Goal: Task Accomplishment & Management: Use online tool/utility

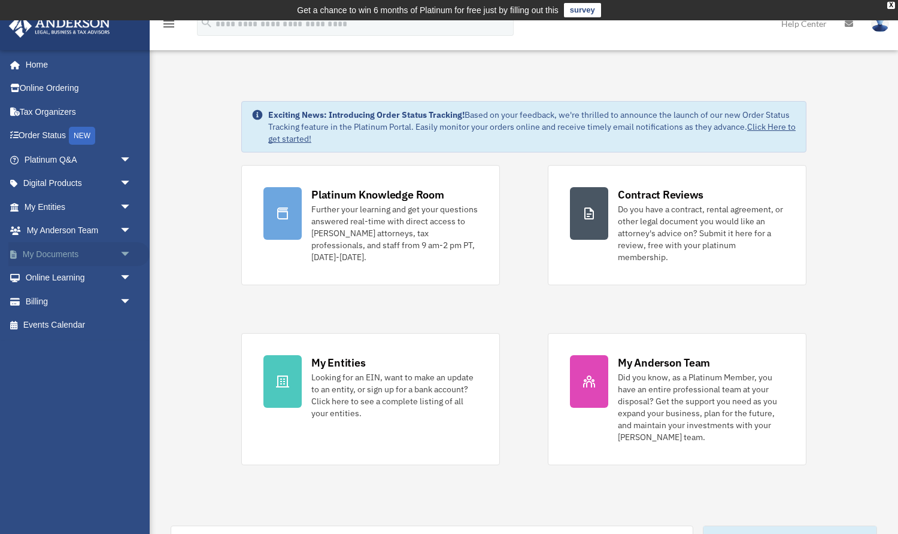
click at [124, 253] on span "arrow_drop_down" at bounding box center [132, 254] width 24 height 25
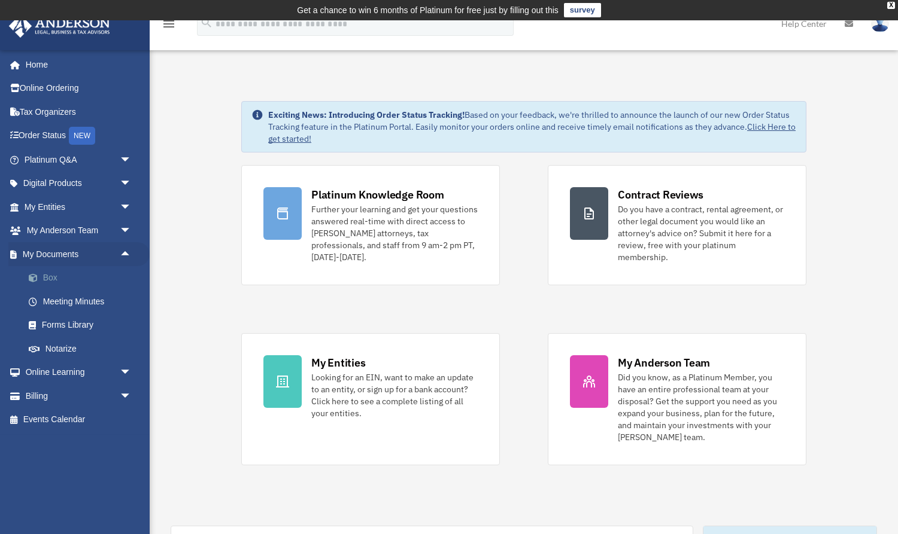
click at [48, 278] on link "Box" at bounding box center [83, 278] width 133 height 24
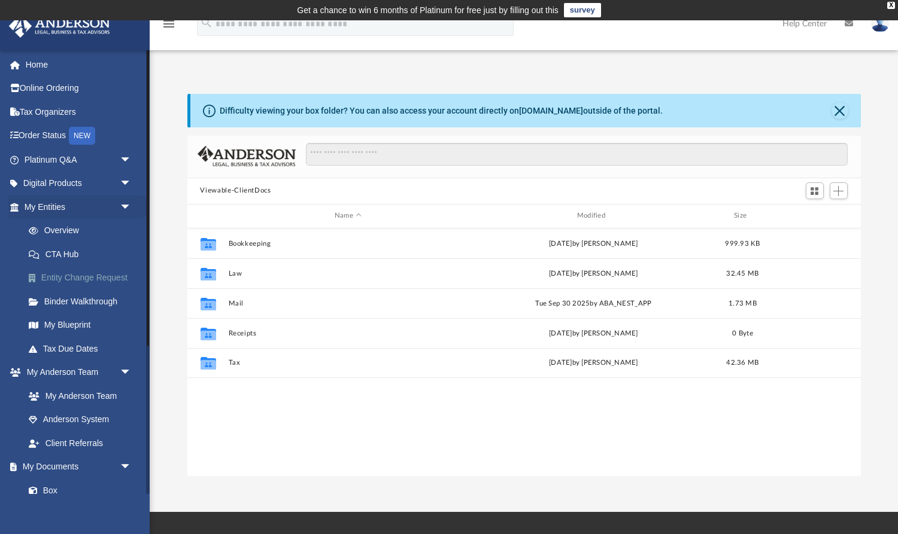
scroll to position [272, 674]
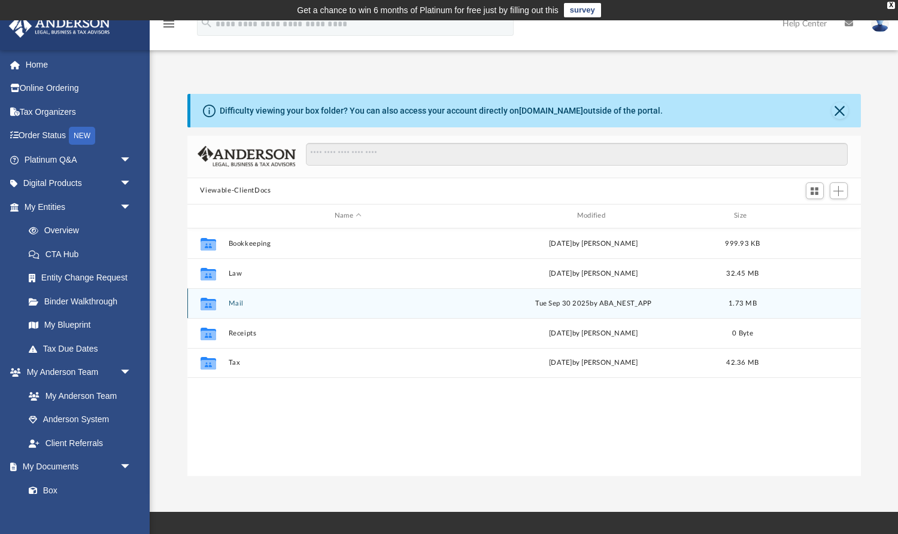
click at [236, 300] on button "Mail" at bounding box center [348, 303] width 240 height 8
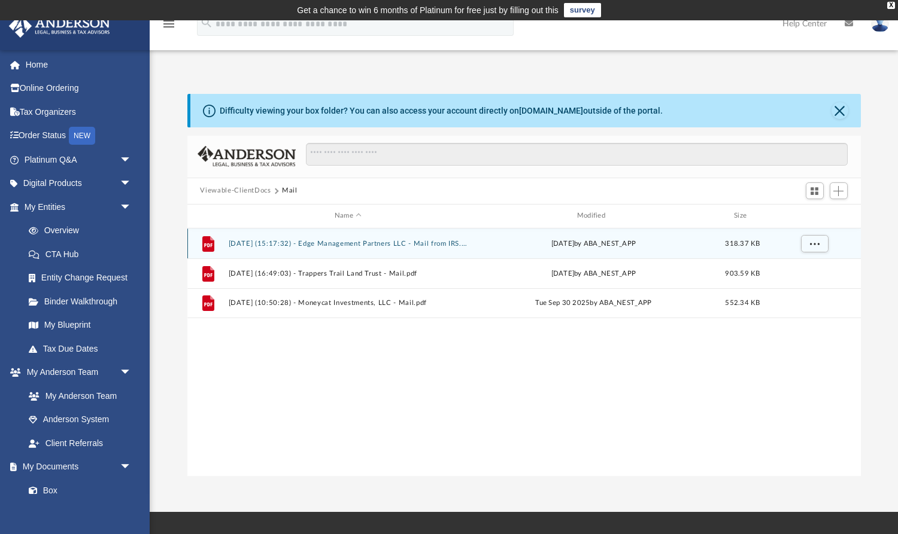
click at [351, 244] on button "2025.08.13 (15:17:32) - Edge Management Partners LLC - Mail from IRS.pdf" at bounding box center [348, 243] width 240 height 8
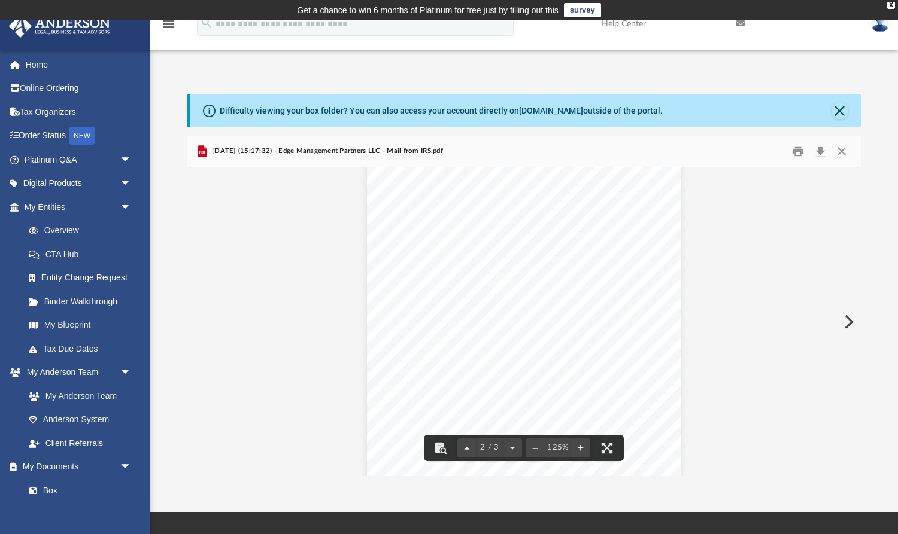
scroll to position [688, 0]
click at [819, 149] on button "Download" at bounding box center [821, 151] width 22 height 19
click at [837, 151] on button "Close" at bounding box center [842, 151] width 22 height 19
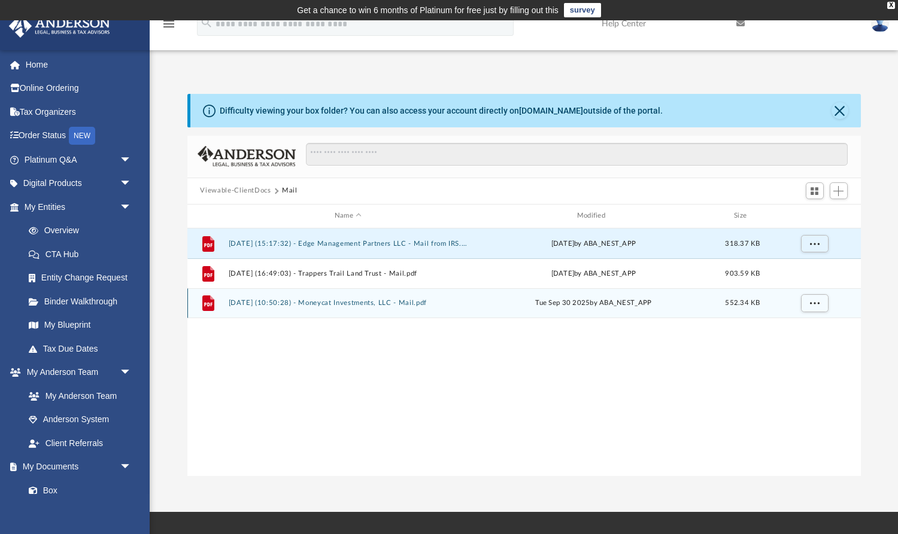
click at [376, 302] on button "2025.09.30 (10:50:28) - Moneycat Investments, LLC - Mail.pdf" at bounding box center [348, 303] width 240 height 8
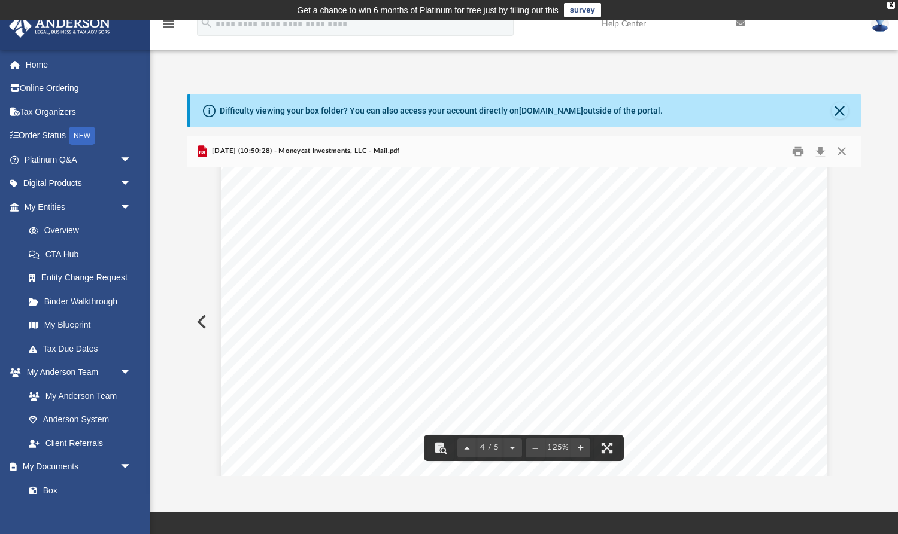
scroll to position [2608, 0]
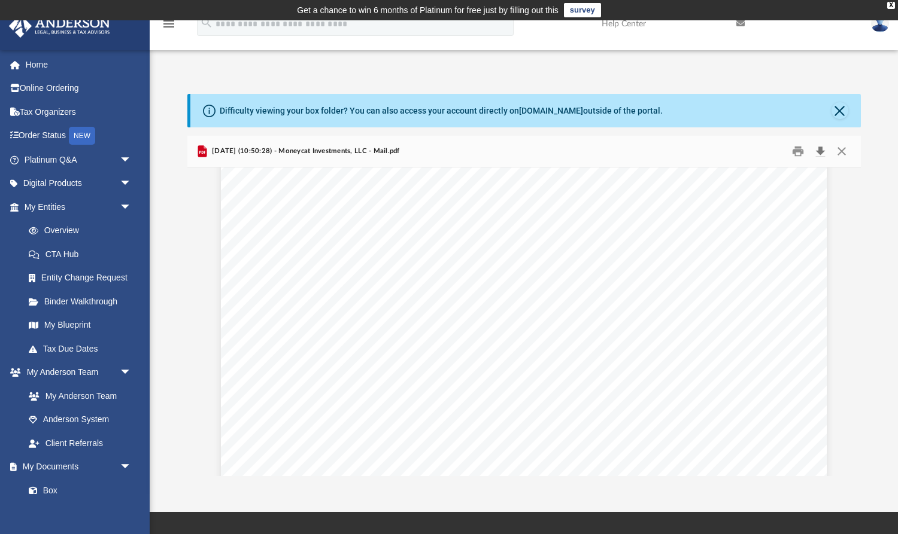
click at [816, 151] on button "Download" at bounding box center [821, 151] width 22 height 19
click at [839, 151] on button "Close" at bounding box center [842, 151] width 22 height 19
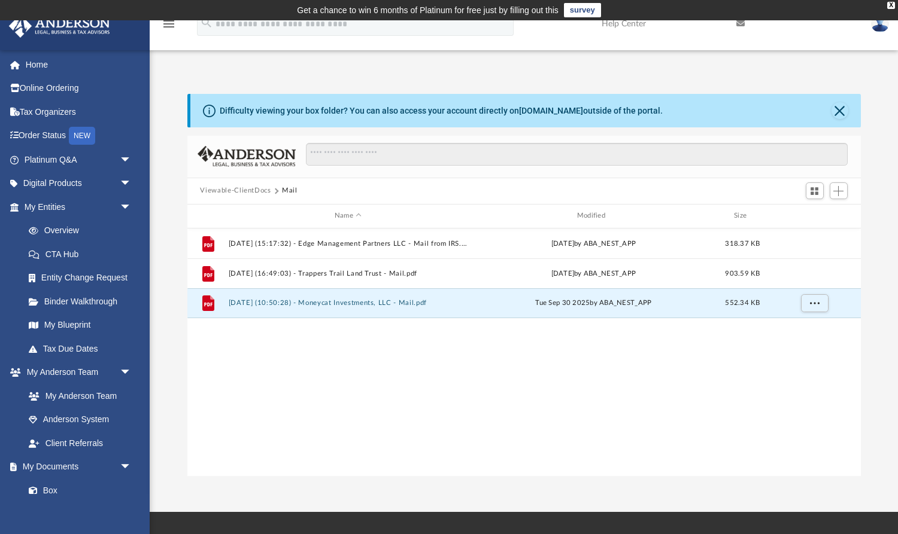
click at [251, 191] on button "Viewable-ClientDocs" at bounding box center [235, 190] width 71 height 11
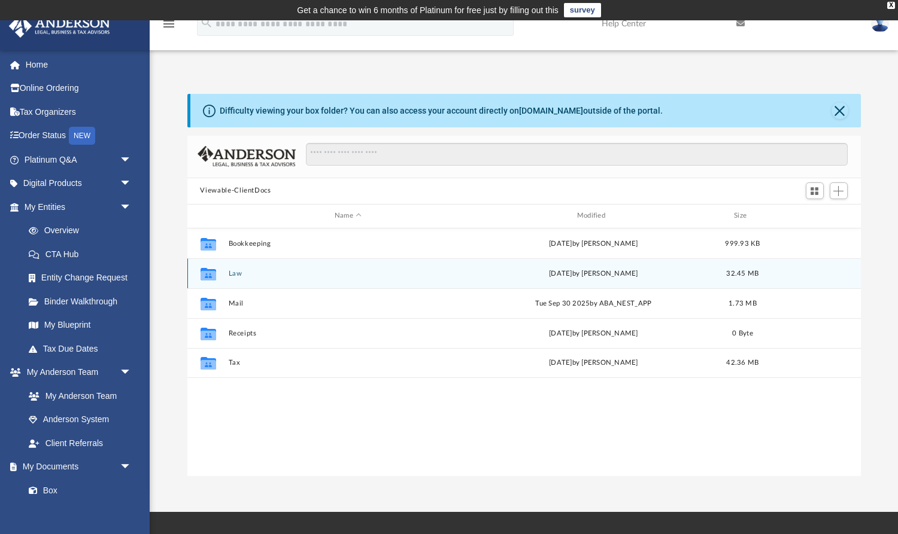
click at [238, 272] on button "Law" at bounding box center [348, 273] width 240 height 8
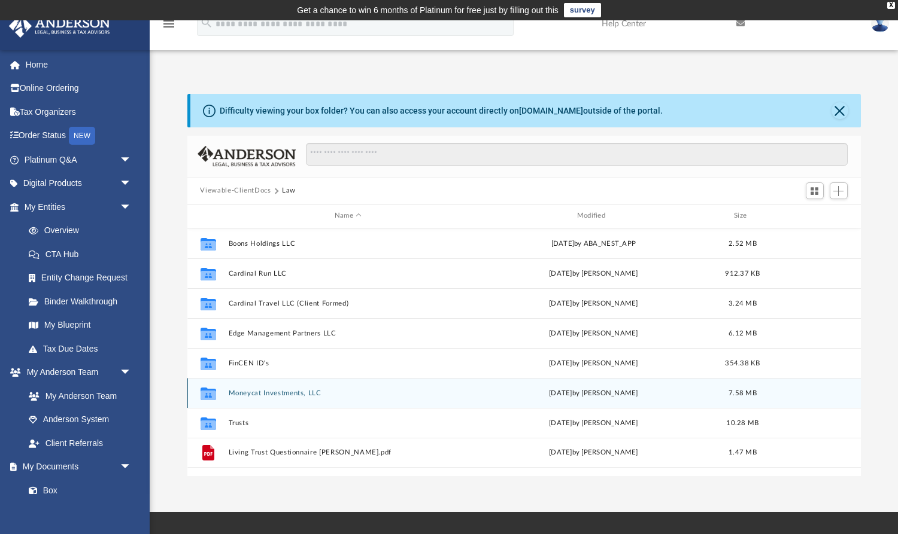
click at [263, 396] on button "Moneycat Investments, LLC" at bounding box center [348, 393] width 240 height 8
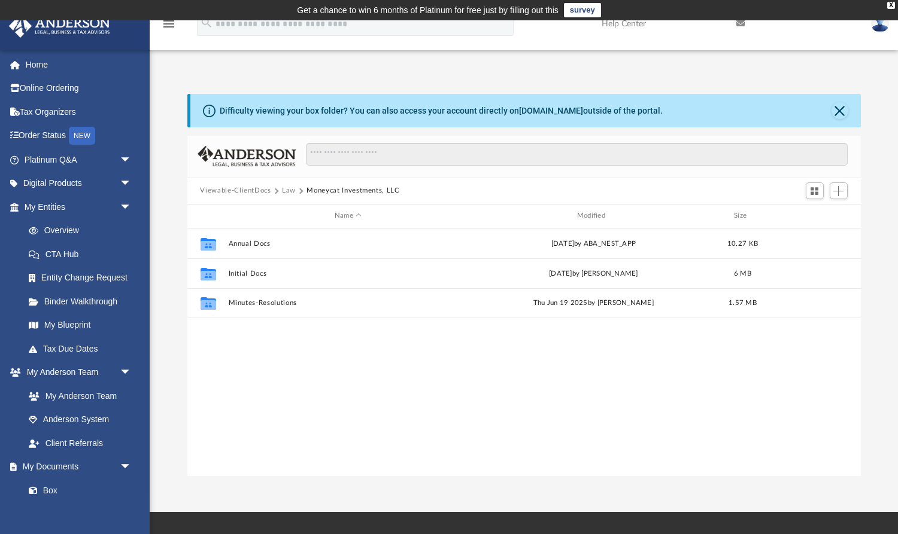
click at [498, 395] on div "Collaborated Folder Annual Docs Fri Feb 28 2025 by ABA_NEST_APP 10.27 KB Collab…" at bounding box center [523, 353] width 673 height 248
click at [837, 188] on span "Add" at bounding box center [838, 191] width 10 height 10
click at [813, 214] on li "Upload" at bounding box center [821, 214] width 38 height 13
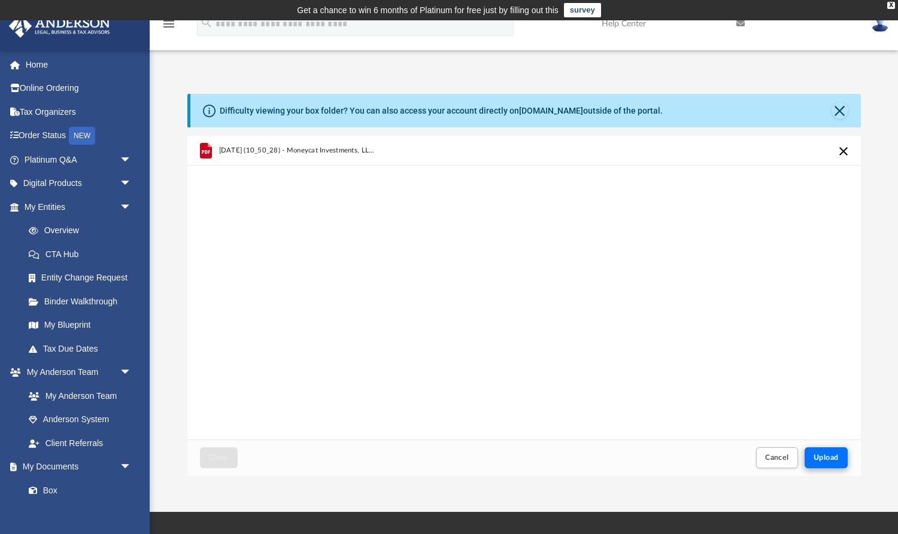
scroll to position [0, 0]
click at [832, 458] on span "Upload" at bounding box center [825, 457] width 25 height 7
click at [845, 150] on button "Retry" at bounding box center [843, 151] width 14 height 14
click at [845, 109] on button "Close" at bounding box center [839, 110] width 17 height 17
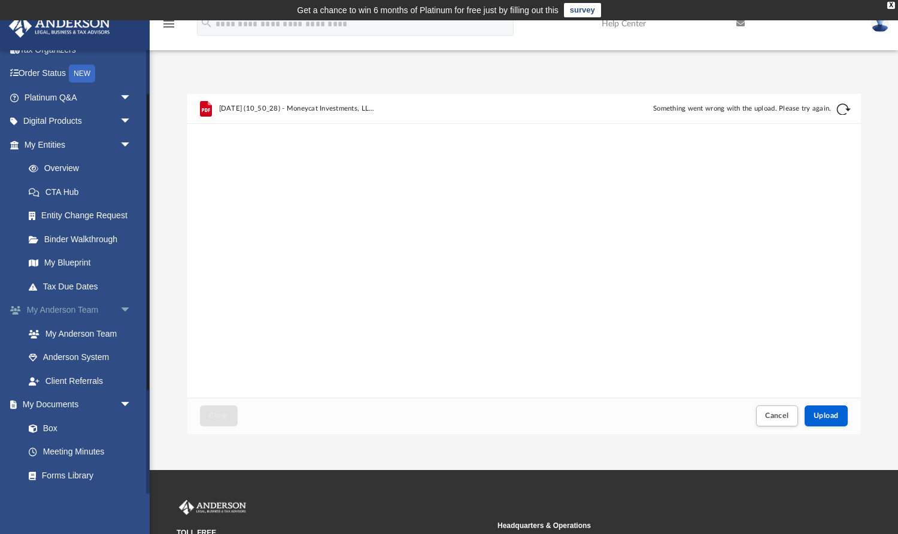
scroll to position [68, 0]
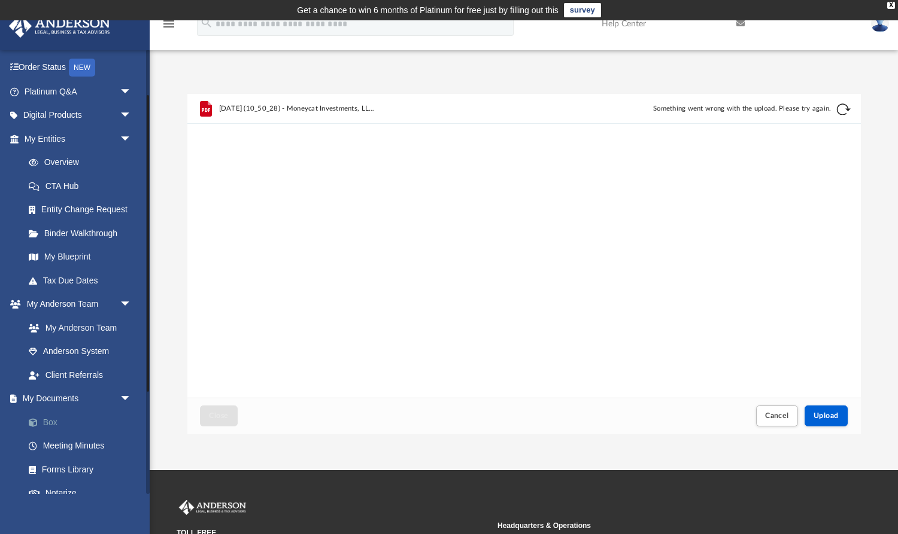
click at [56, 416] on link "Box" at bounding box center [83, 422] width 133 height 24
click at [51, 420] on link "Box" at bounding box center [83, 422] width 133 height 24
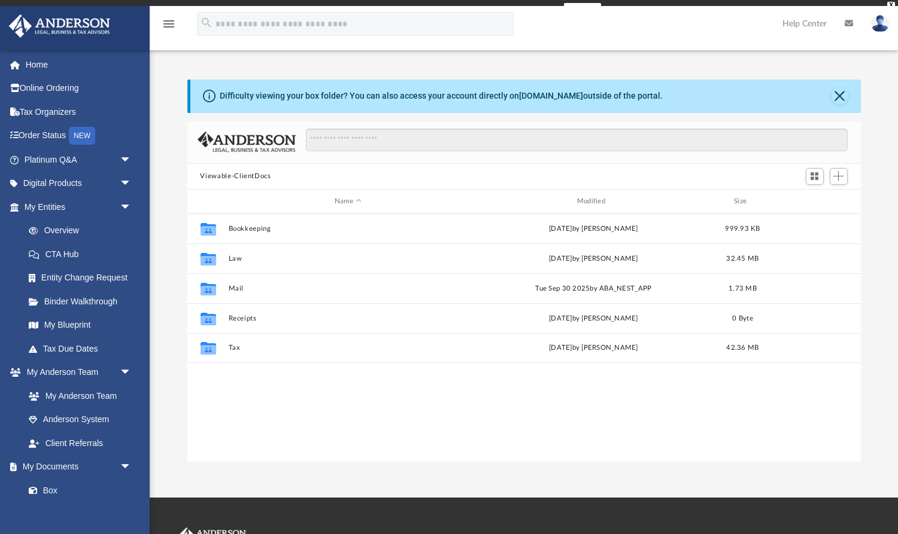
scroll to position [272, 674]
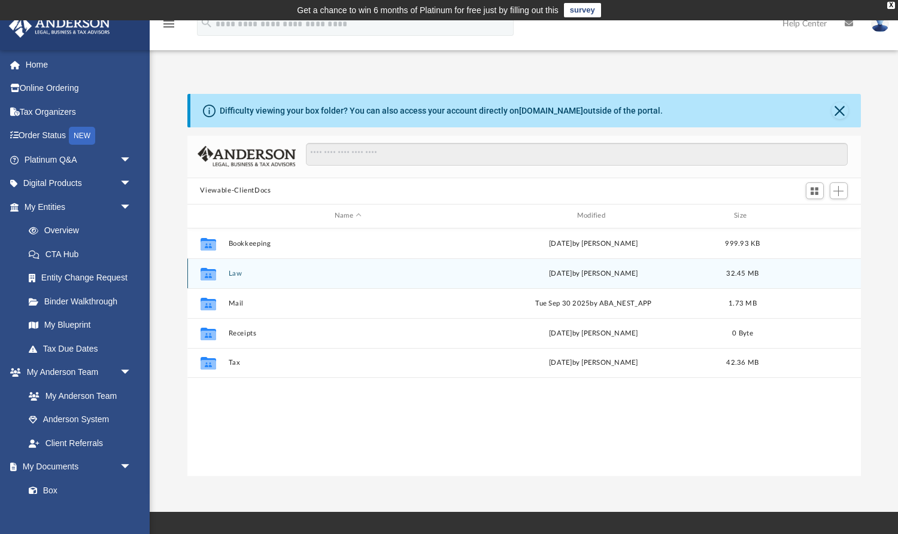
click at [236, 271] on button "Law" at bounding box center [348, 273] width 240 height 8
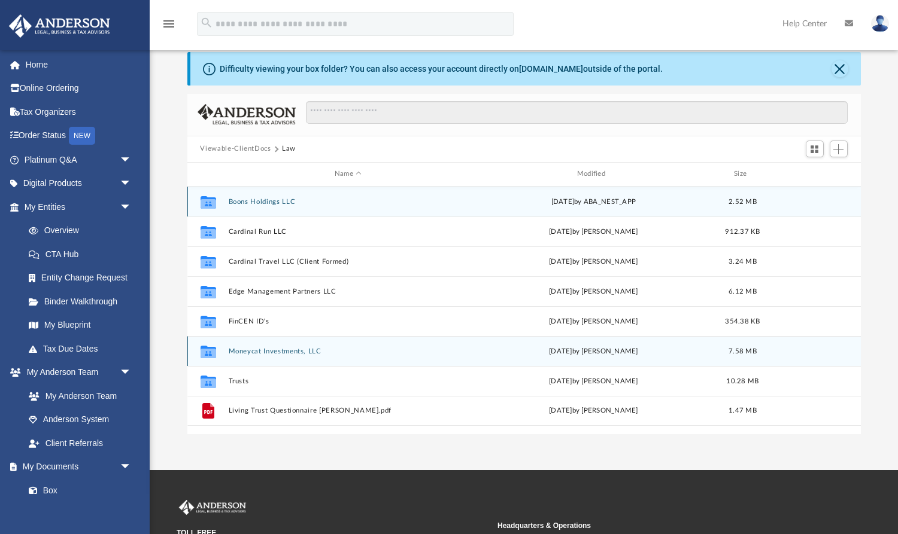
scroll to position [49, 0]
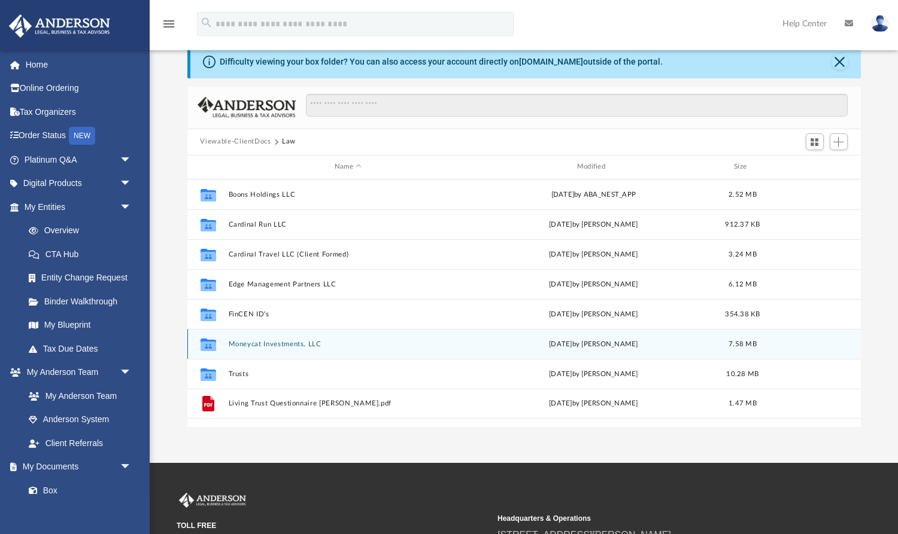
click at [255, 348] on div "Collaborated Folder Moneycat Investments, LLC [DATE] by [PERSON_NAME] 7.58 MB" at bounding box center [523, 344] width 673 height 30
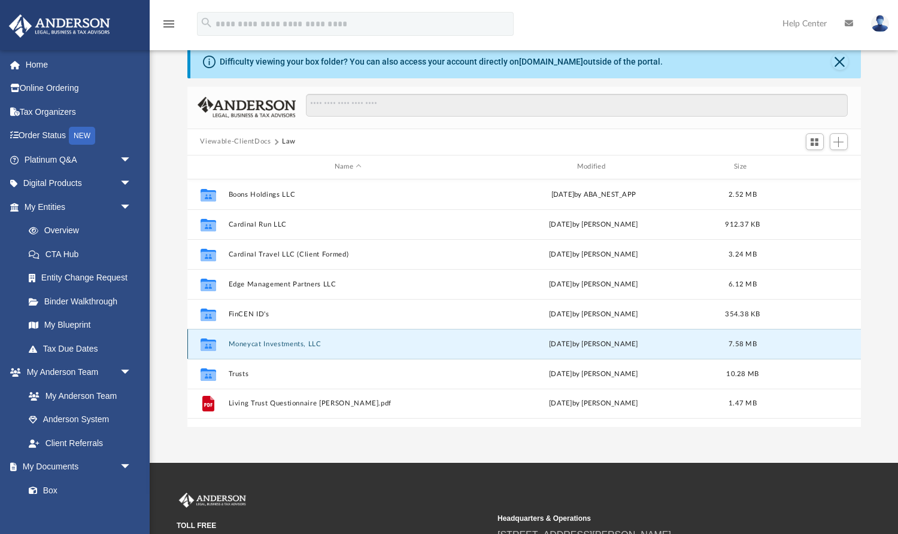
click at [258, 346] on button "Moneycat Investments, LLC" at bounding box center [348, 344] width 240 height 8
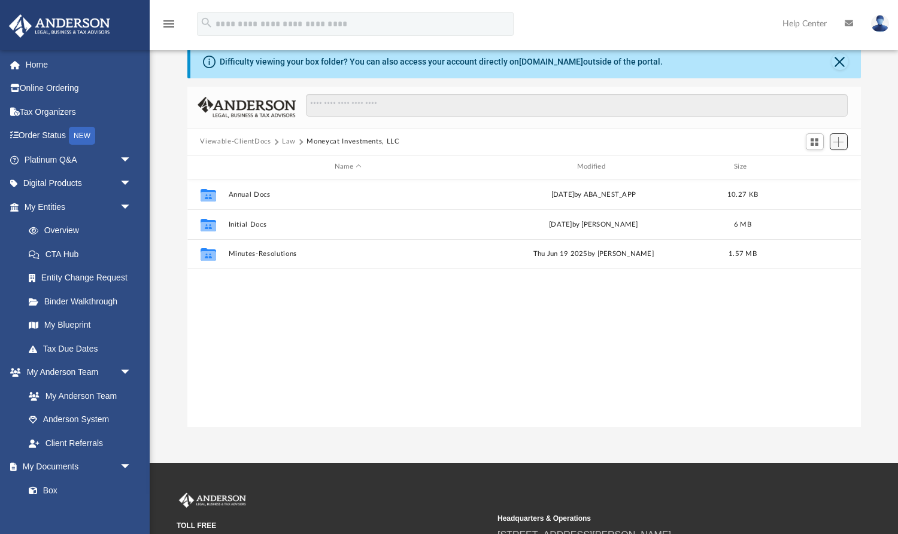
click at [831, 144] on button "Add" at bounding box center [838, 141] width 18 height 17
click at [813, 168] on li "Upload" at bounding box center [821, 165] width 38 height 13
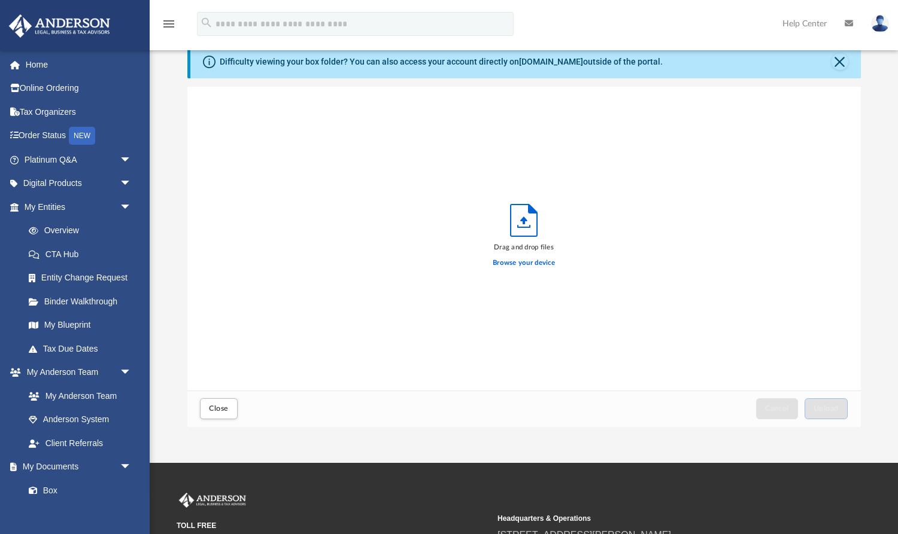
scroll to position [303, 674]
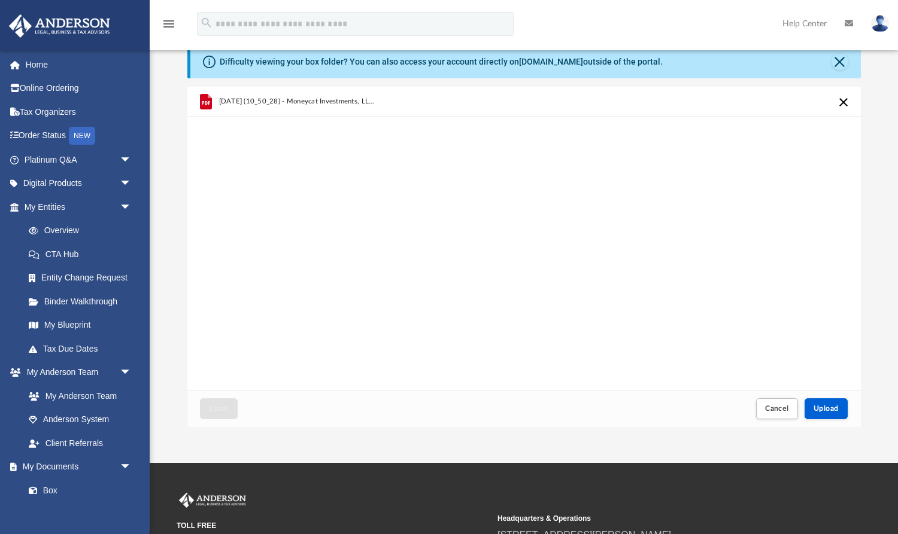
click at [598, 171] on div "[DATE] (10_50_28) - Moneycat Investments, LLC - Mail.pdf" at bounding box center [523, 239] width 673 height 304
click at [824, 402] on button "Upload" at bounding box center [825, 409] width 43 height 21
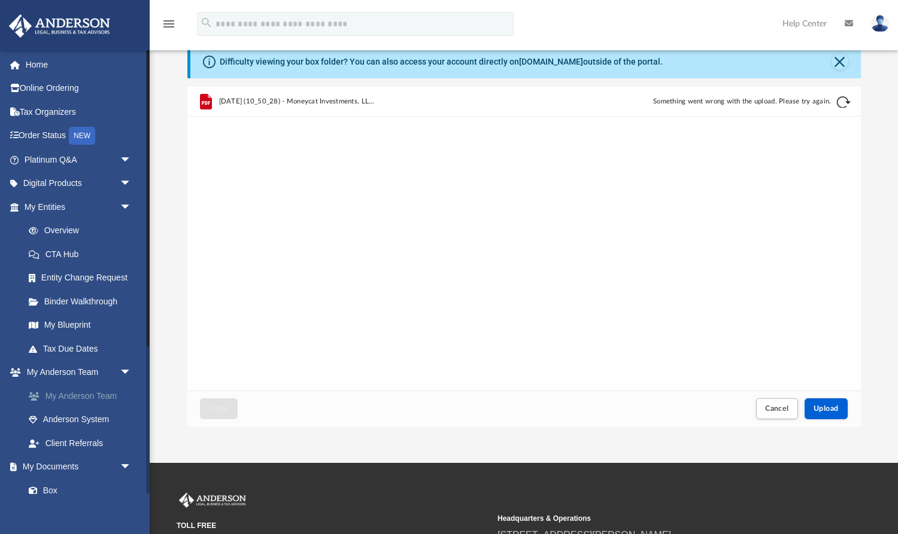
click at [83, 396] on link "My Anderson Team" at bounding box center [83, 396] width 133 height 24
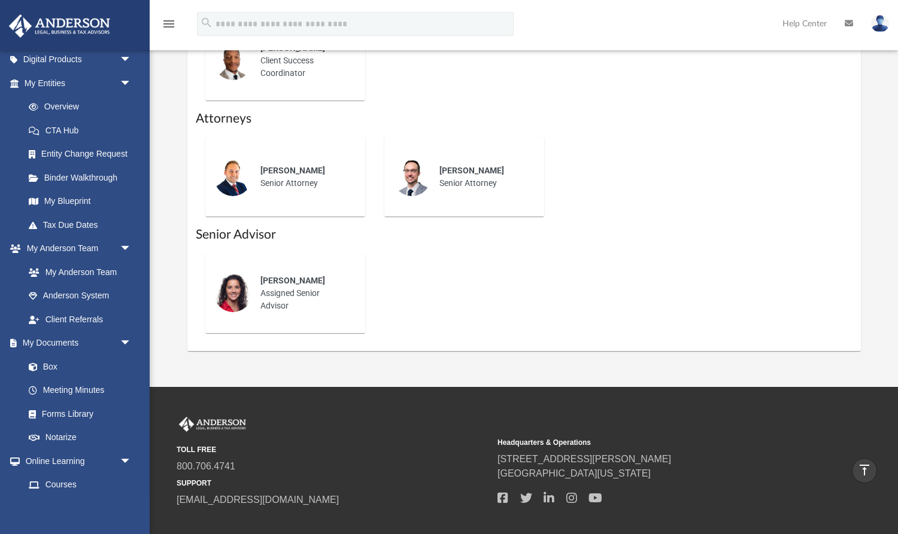
scroll to position [576, 0]
